Goal: Task Accomplishment & Management: Use online tool/utility

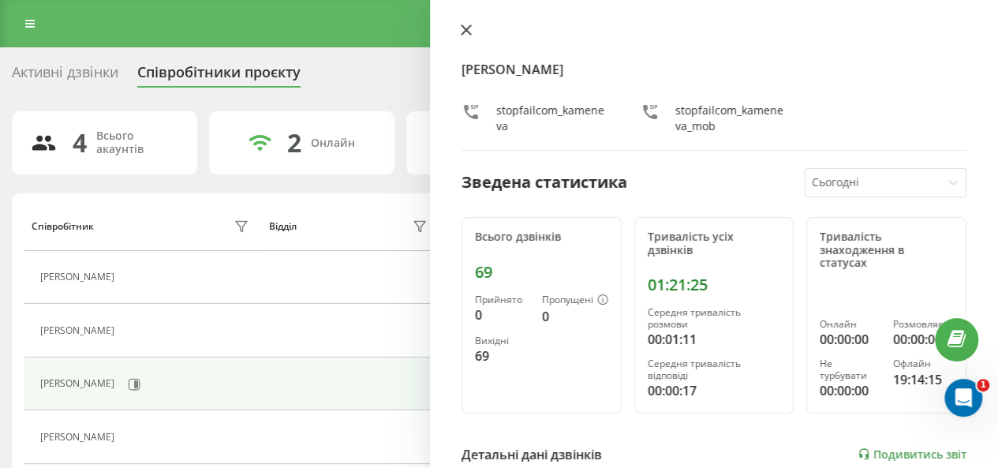
click at [464, 28] on icon at bounding box center [465, 29] width 9 height 9
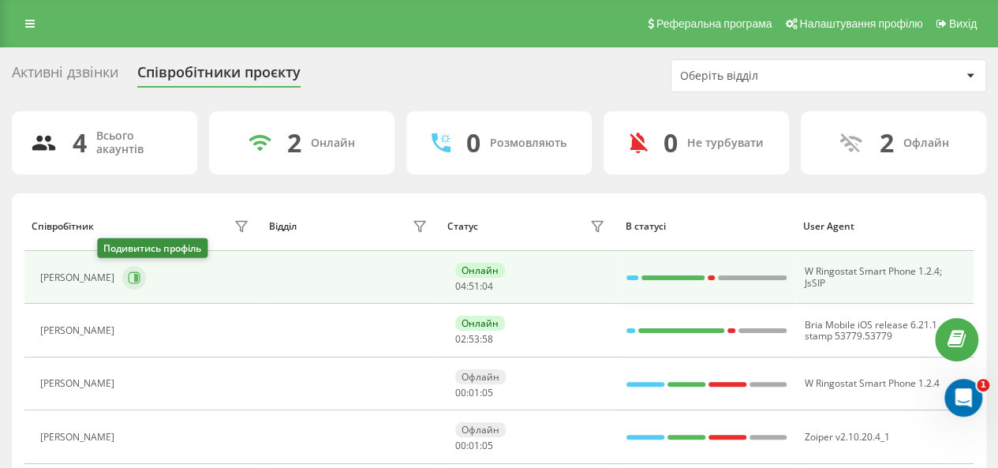
click at [122, 274] on button at bounding box center [134, 278] width 24 height 24
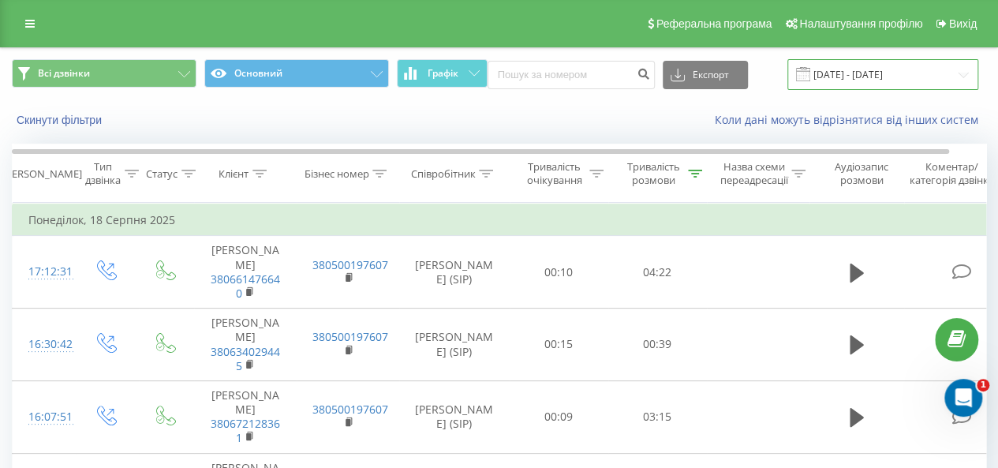
click at [952, 77] on input "18.08.2025 - 18.08.2025" at bounding box center [882, 74] width 191 height 31
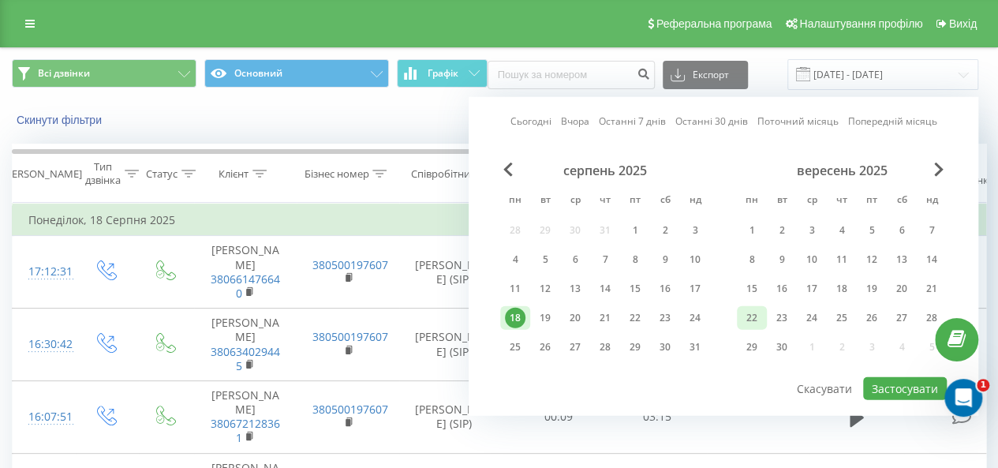
click at [751, 313] on div "22" at bounding box center [751, 318] width 21 height 21
click at [890, 387] on button "Застосувати" at bounding box center [905, 388] width 84 height 23
type input "22.09.2025 - 22.09.2025"
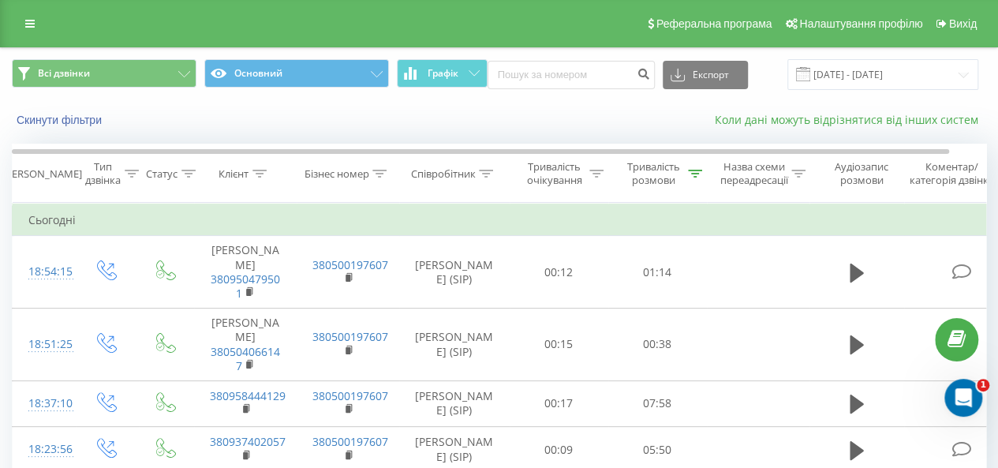
click at [881, 124] on link "Коли дані можуть відрізнятися вiд інших систем" at bounding box center [850, 119] width 271 height 15
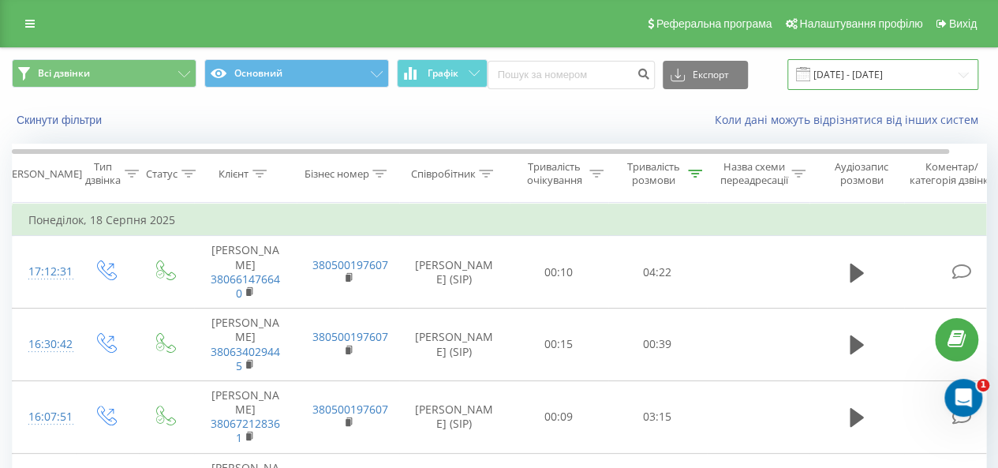
click at [946, 72] on input "18.08.2025 - 18.08.2025" at bounding box center [882, 74] width 191 height 31
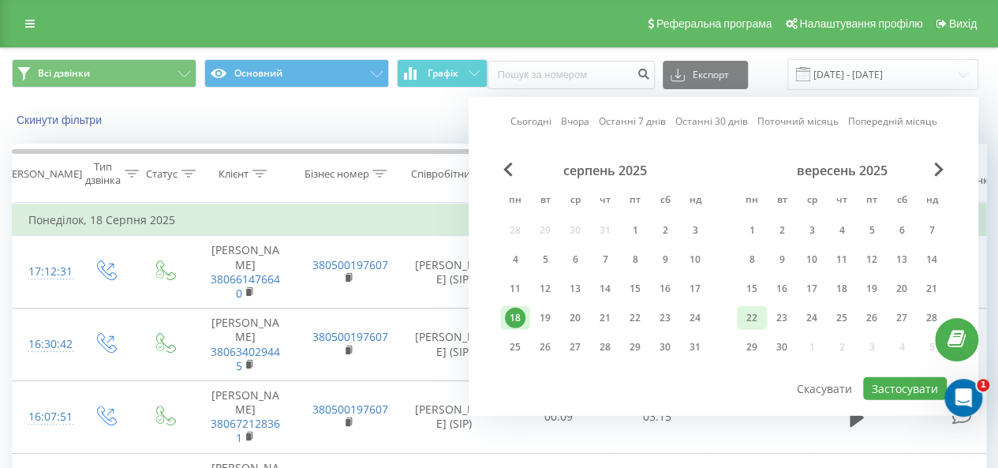
click at [755, 315] on div "22" at bounding box center [751, 318] width 21 height 21
click at [915, 383] on button "Застосувати" at bounding box center [905, 388] width 84 height 23
type input "22.09.2025 - 22.09.2025"
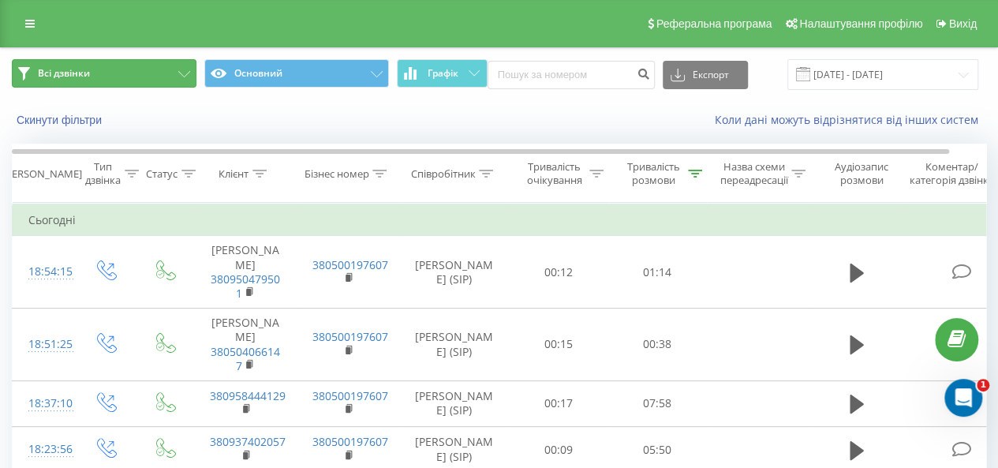
click at [185, 72] on icon at bounding box center [184, 74] width 12 height 6
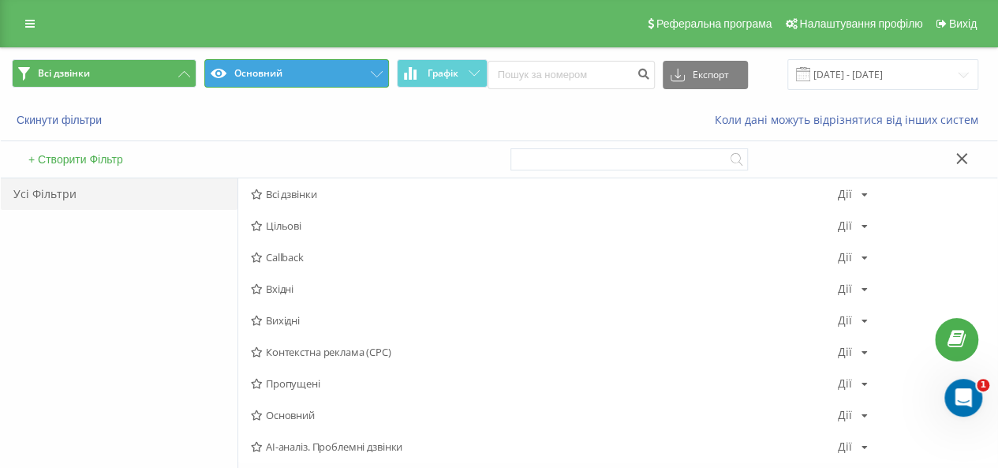
click at [331, 69] on button "Основний" at bounding box center [296, 73] width 185 height 28
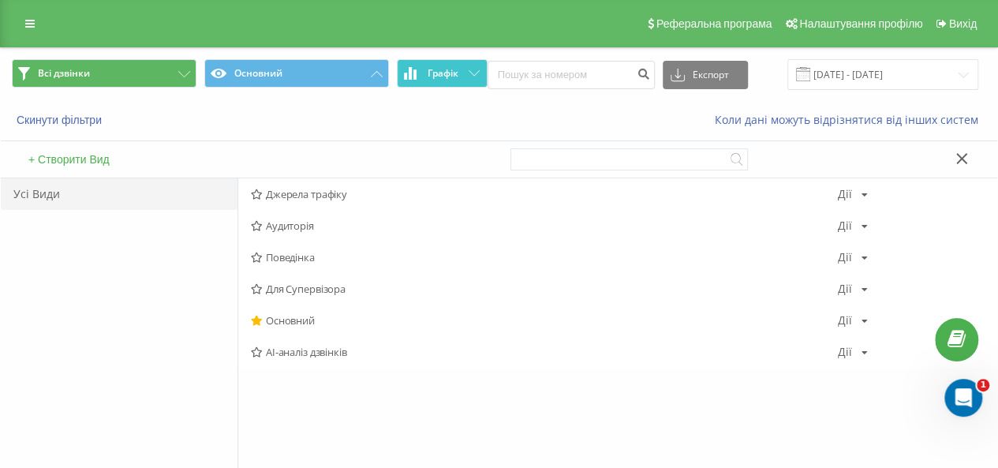
click at [442, 69] on span "Графік" at bounding box center [442, 73] width 31 height 11
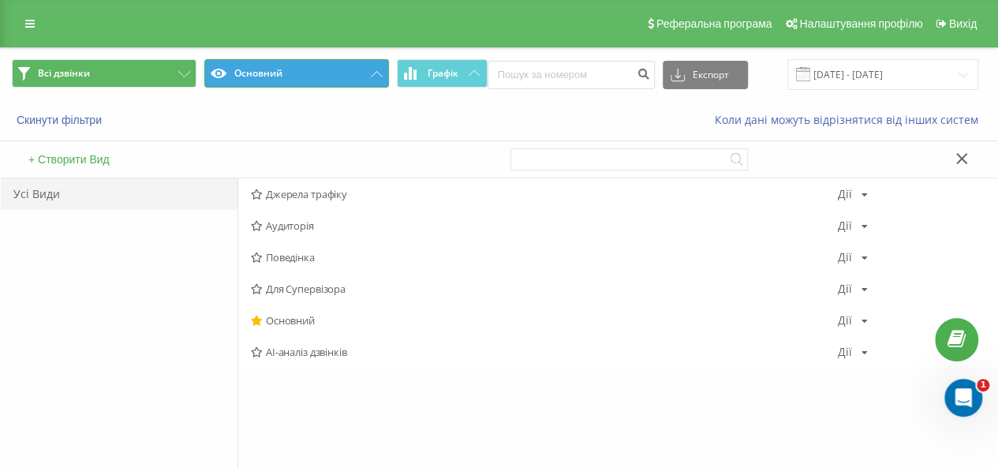
click at [242, 65] on button "Основний" at bounding box center [296, 73] width 185 height 28
